Goal: Information Seeking & Learning: Learn about a topic

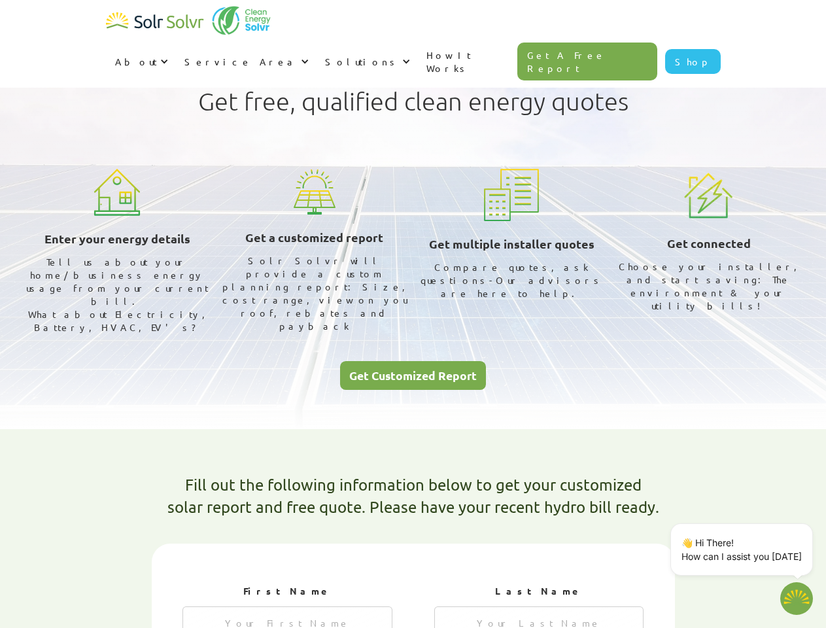
click at [157, 55] on div "About" at bounding box center [136, 61] width 42 height 13
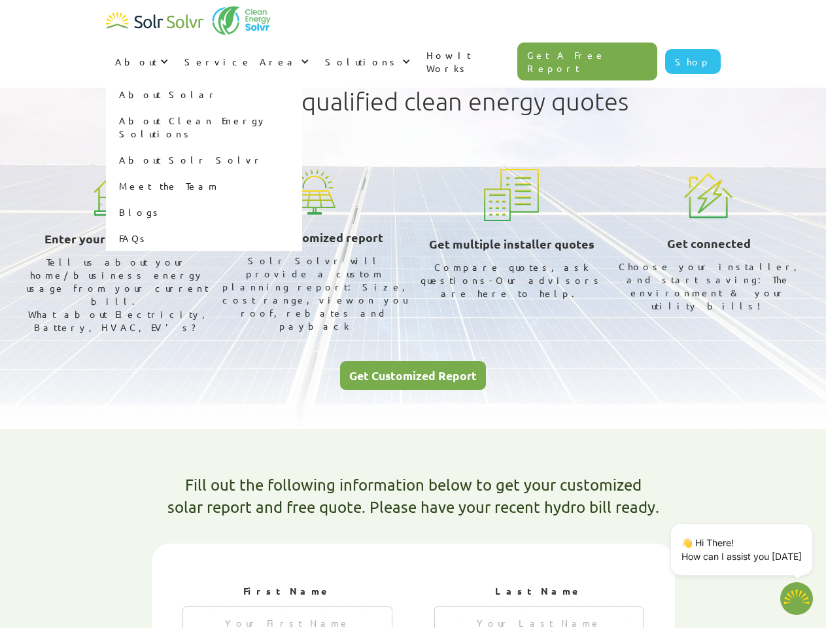
click at [298, 55] on div "Service Area" at bounding box center [240, 61] width 113 height 13
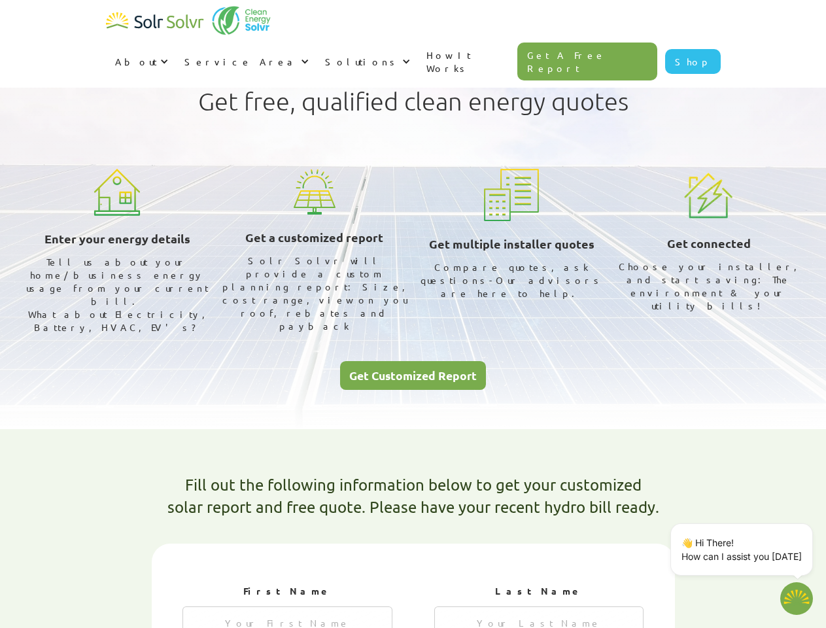
click at [399, 55] on div "Solutions" at bounding box center [362, 61] width 74 height 13
click at [744, 550] on p "👋 Hi There! How can I assist you [DATE]" at bounding box center [742, 549] width 120 height 27
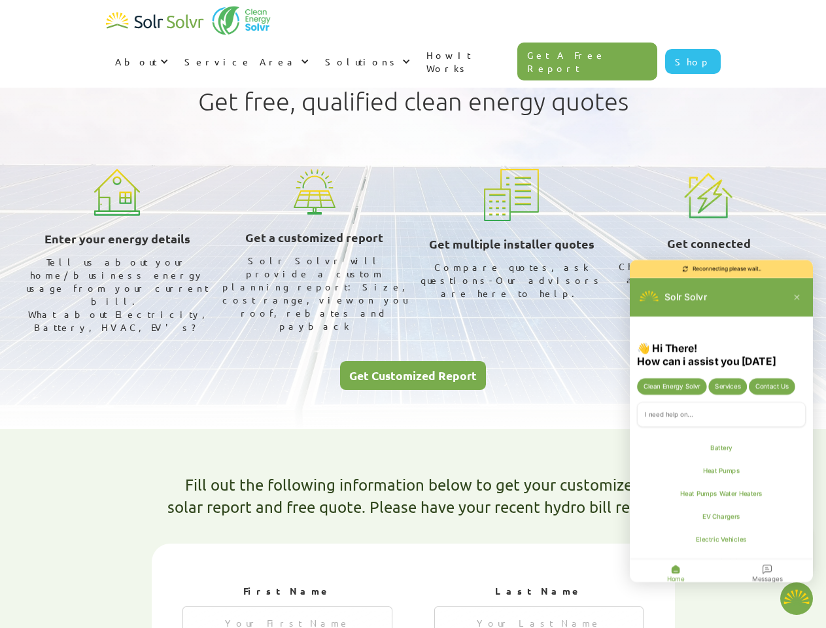
click at [811, 526] on div "👋 Hi There! How can i assist you [DATE] Clean Energy Solvr Services Contact Us …" at bounding box center [721, 464] width 183 height 244
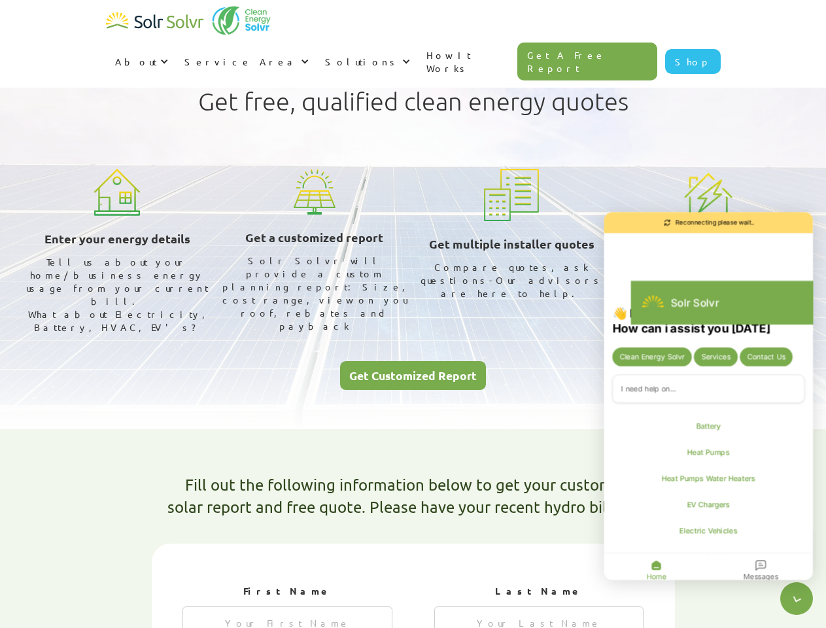
click at [797, 599] on icon "Close chatbot widget" at bounding box center [796, 598] width 21 height 21
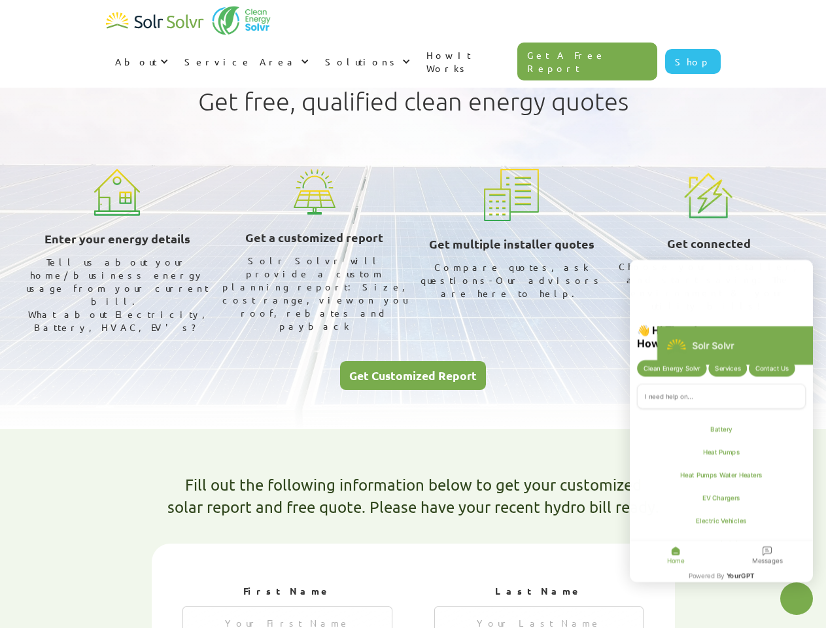
click at [826, 627] on html "About About Solar About Clean Energy Solutions About Solr Solvr Meet the Team B…" at bounding box center [413, 314] width 826 height 628
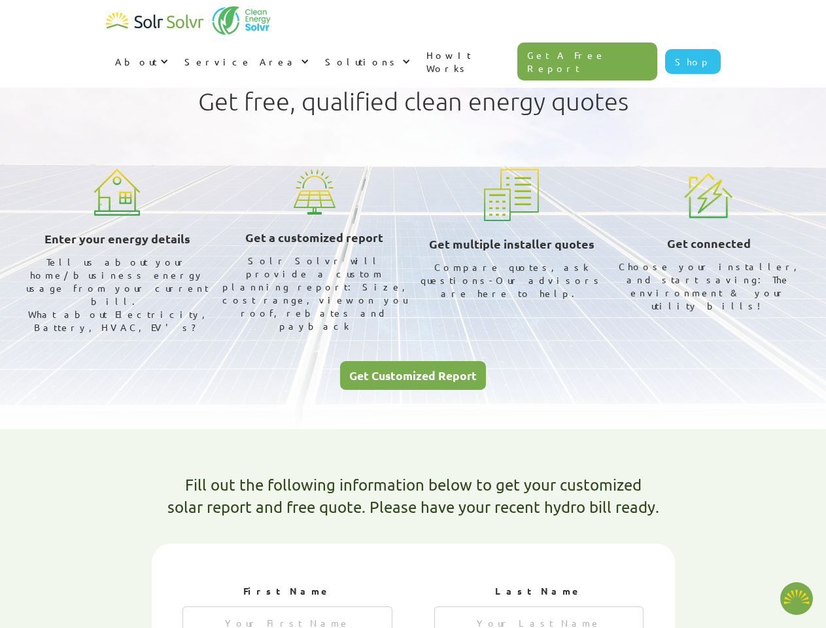
type textarea "x"
